Goal: Task Accomplishment & Management: Complete application form

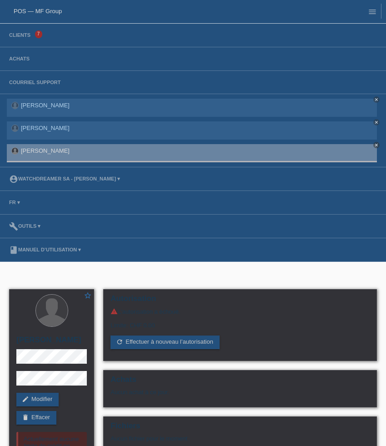
click at [19, 39] on li "Clients 7" at bounding box center [193, 36] width 386 height 24
click at [18, 35] on link "Clients" at bounding box center [20, 34] width 30 height 5
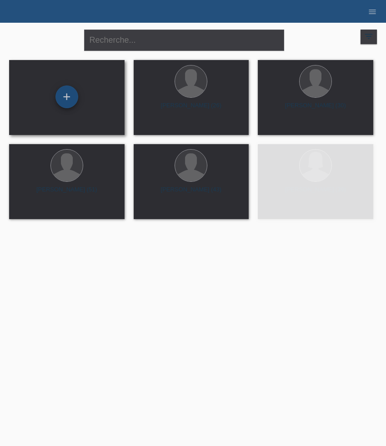
click at [71, 100] on div "+" at bounding box center [66, 96] width 23 height 23
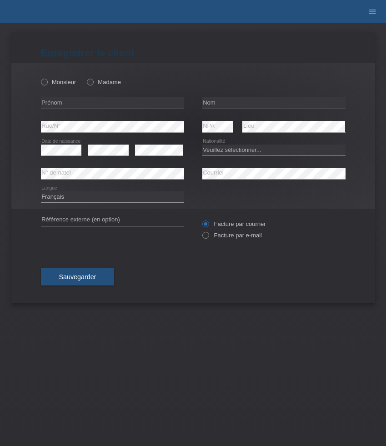
click at [59, 109] on icon at bounding box center [112, 109] width 143 height 0
click at [62, 103] on input "text" at bounding box center [112, 102] width 143 height 11
paste input "[PERSON_NAME]"
type input "[PERSON_NAME]"
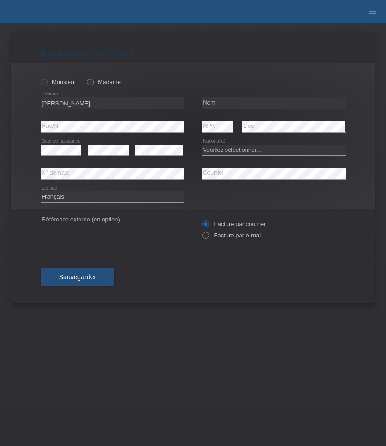
click at [62, 85] on label "Monsieur" at bounding box center [58, 82] width 35 height 7
click at [47, 85] on input "Monsieur" at bounding box center [44, 82] width 6 height 6
radio input "true"
click at [233, 102] on input "text" at bounding box center [273, 102] width 143 height 11
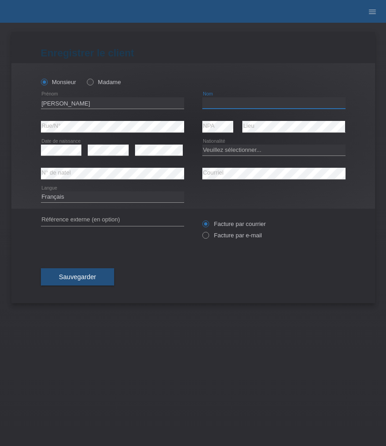
paste input "Meleleo"
type input "Meleleo"
click at [96, 155] on icon at bounding box center [108, 155] width 41 height 0
click at [237, 151] on select "Veuillez sélectionner... Suisse Allemagne Autriche Liechtenstein ------------ A…" at bounding box center [273, 150] width 143 height 11
select select "IT"
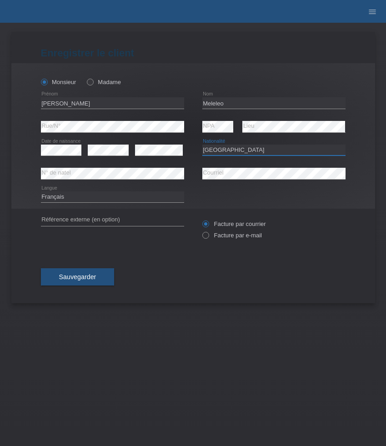
click at [202, 145] on select "Veuillez sélectionner... Suisse Allemagne Autriche Liechtenstein ------------ A…" at bounding box center [273, 150] width 143 height 11
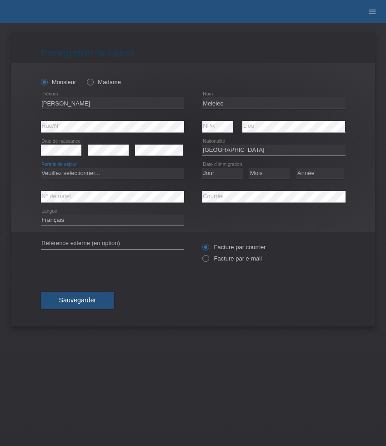
click at [150, 168] on select "Veuillez sélectionner... C B B - Statut de réfugié Autre" at bounding box center [112, 173] width 143 height 11
select select "C"
click at [41, 168] on select "Veuillez sélectionner... C B B - Statut de réfugié Autre" at bounding box center [112, 173] width 143 height 11
click at [227, 176] on select "Jour 01 02 03 04 05 06 07 08 09 10 11" at bounding box center [222, 173] width 41 height 11
select select "01"
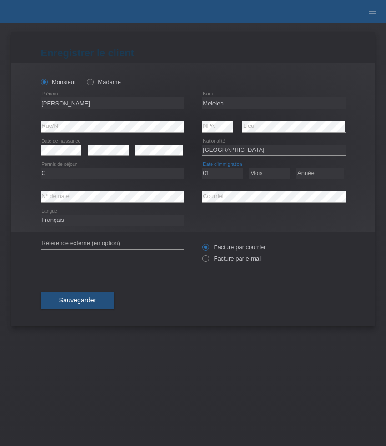
click at [202, 168] on select "Jour 01 02 03 04 05 06 07 08 09 10 11" at bounding box center [222, 173] width 41 height 11
click at [257, 176] on select "Mois 01 02 03 04 05 06 07 08 09 10 11" at bounding box center [269, 173] width 41 height 11
select select "09"
click at [249, 168] on select "Mois 01 02 03 04 05 06 07 08 09 10 11" at bounding box center [269, 173] width 41 height 11
click at [308, 171] on select "Année 2025 2024 2023 2022 2021 2020 2019 2018 2017 2016 2015 2014 2013 2012 201…" at bounding box center [320, 173] width 48 height 11
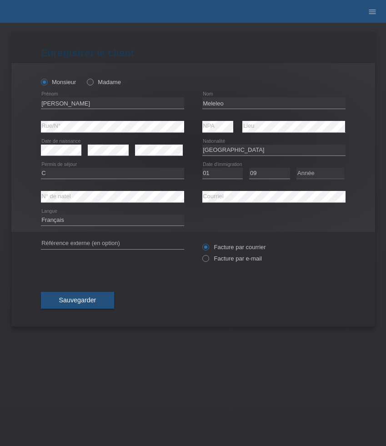
select select "2010"
click at [296, 168] on select "Année 2025 2024 2023 2022 2021 2020 2019 2018 2017 2016 2015 2014 2013 2012 201…" at bounding box center [320, 173] width 48 height 11
click at [108, 120] on div "error Rue/N°" at bounding box center [112, 127] width 143 height 24
click at [228, 261] on label "Facture par e-mail" at bounding box center [232, 258] width 60 height 7
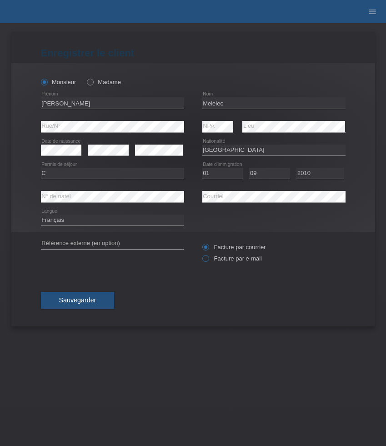
click at [208, 261] on input "Facture par e-mail" at bounding box center [205, 260] width 6 height 11
radio input "true"
click at [86, 303] on span "Sauvegarder" at bounding box center [77, 299] width 37 height 7
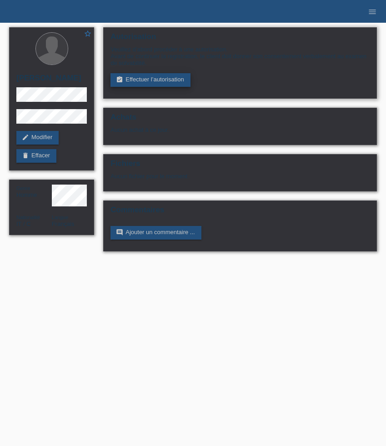
click at [157, 87] on link "assignment_turned_in Effectuer l’autorisation" at bounding box center [150, 80] width 80 height 14
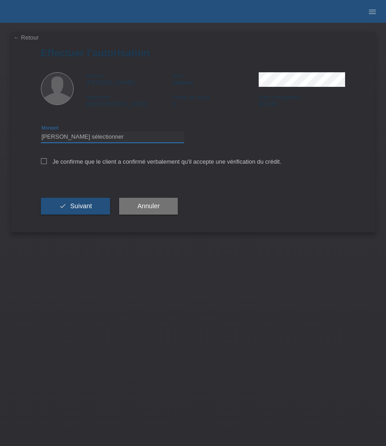
click at [140, 136] on select "Veuillez sélectionner CHF 1.00 - CHF 499.00 CHF 500.00 - CHF 1'999.00 CHF 2'000…" at bounding box center [112, 136] width 143 height 11
select select "3"
click at [41, 133] on select "Veuillez sélectionner CHF 1.00 - CHF 499.00 CHF 500.00 - CHF 1'999.00 CHF 2'000…" at bounding box center [112, 136] width 143 height 11
click at [121, 165] on label "Je confirme que le client a confirmé verbalement qu'il accepte une vérification…" at bounding box center [161, 161] width 240 height 7
click at [47, 164] on input "Je confirme que le client a confirmé verbalement qu'il accepte une vérification…" at bounding box center [44, 161] width 6 height 6
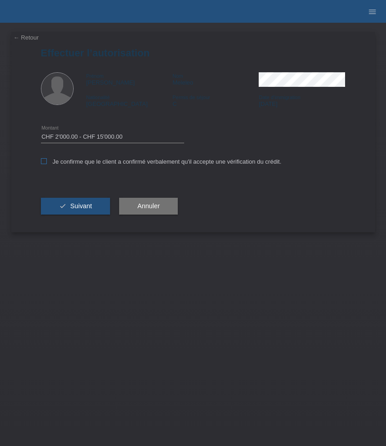
checkbox input "true"
click at [98, 209] on button "check Suivant" at bounding box center [76, 206] width 70 height 17
